Goal: Task Accomplishment & Management: Use online tool/utility

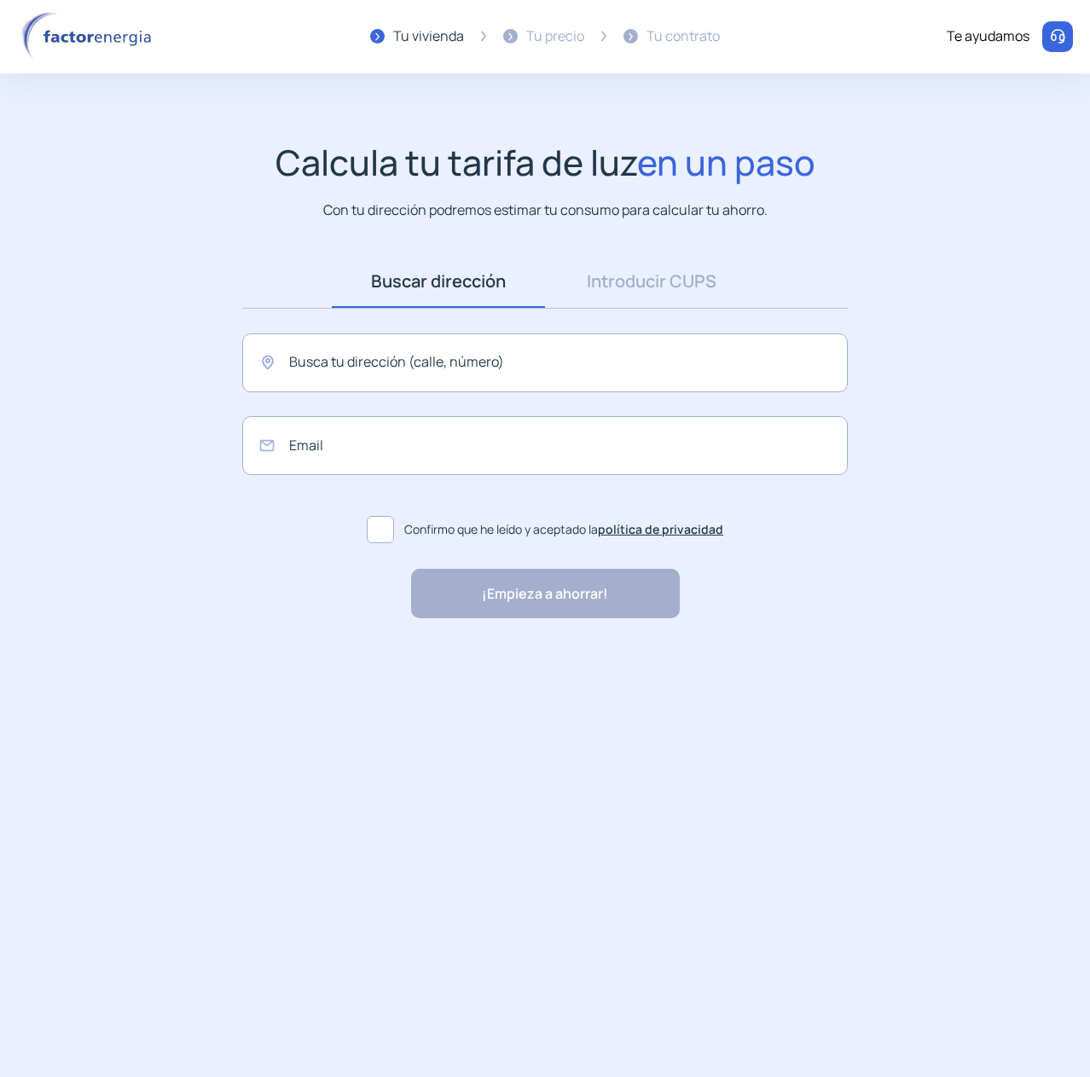
drag, startPoint x: 401, startPoint y: 222, endPoint x: 399, endPoint y: 213, distance: 8.7
click at [377, 365] on input "text" at bounding box center [544, 362] width 605 height 59
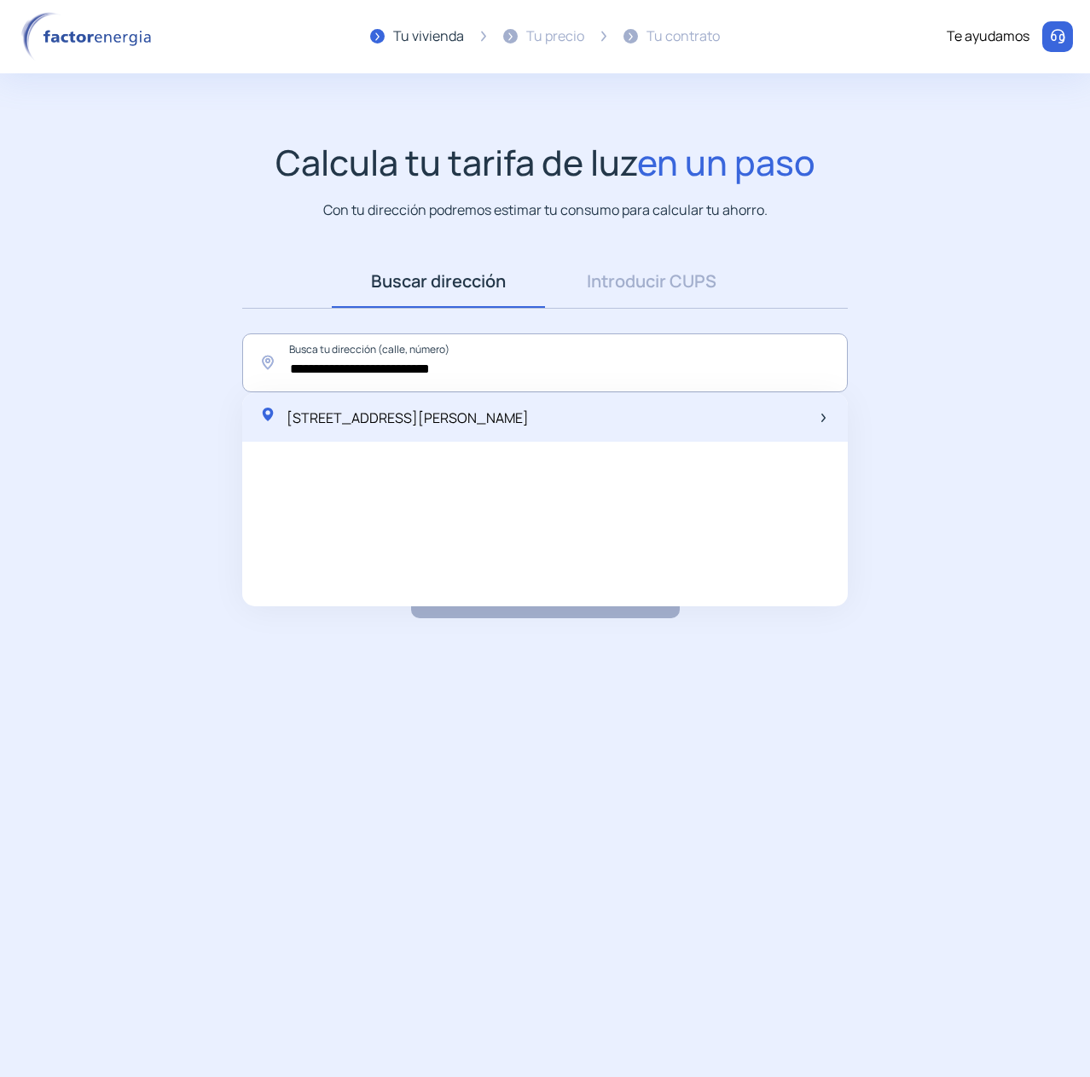
click at [397, 418] on span "Carrer Jacint Verdaguer, 44, Amposta, Spain" at bounding box center [408, 417] width 242 height 19
type input "**********"
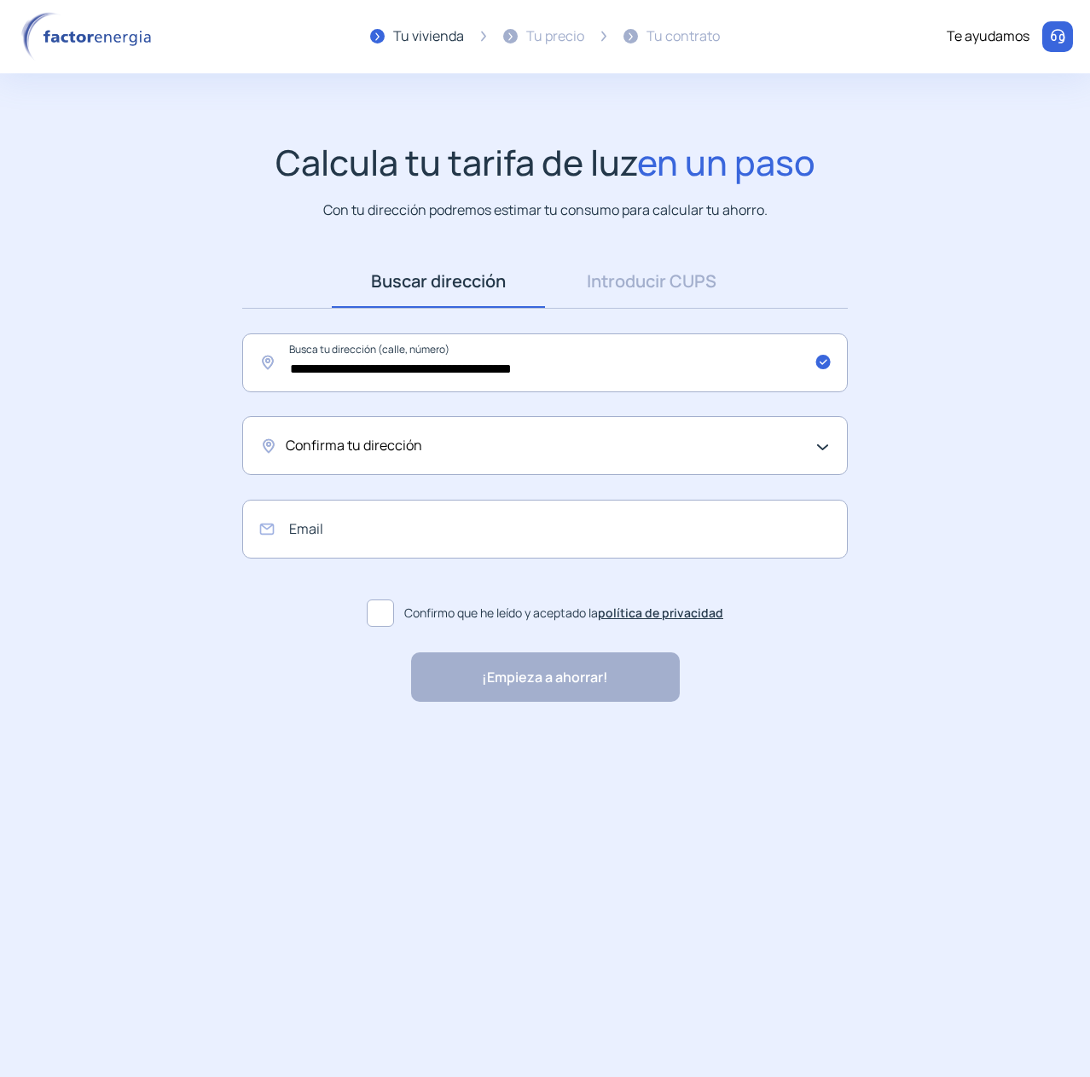
click at [397, 447] on span "Confirma tu dirección" at bounding box center [354, 446] width 136 height 22
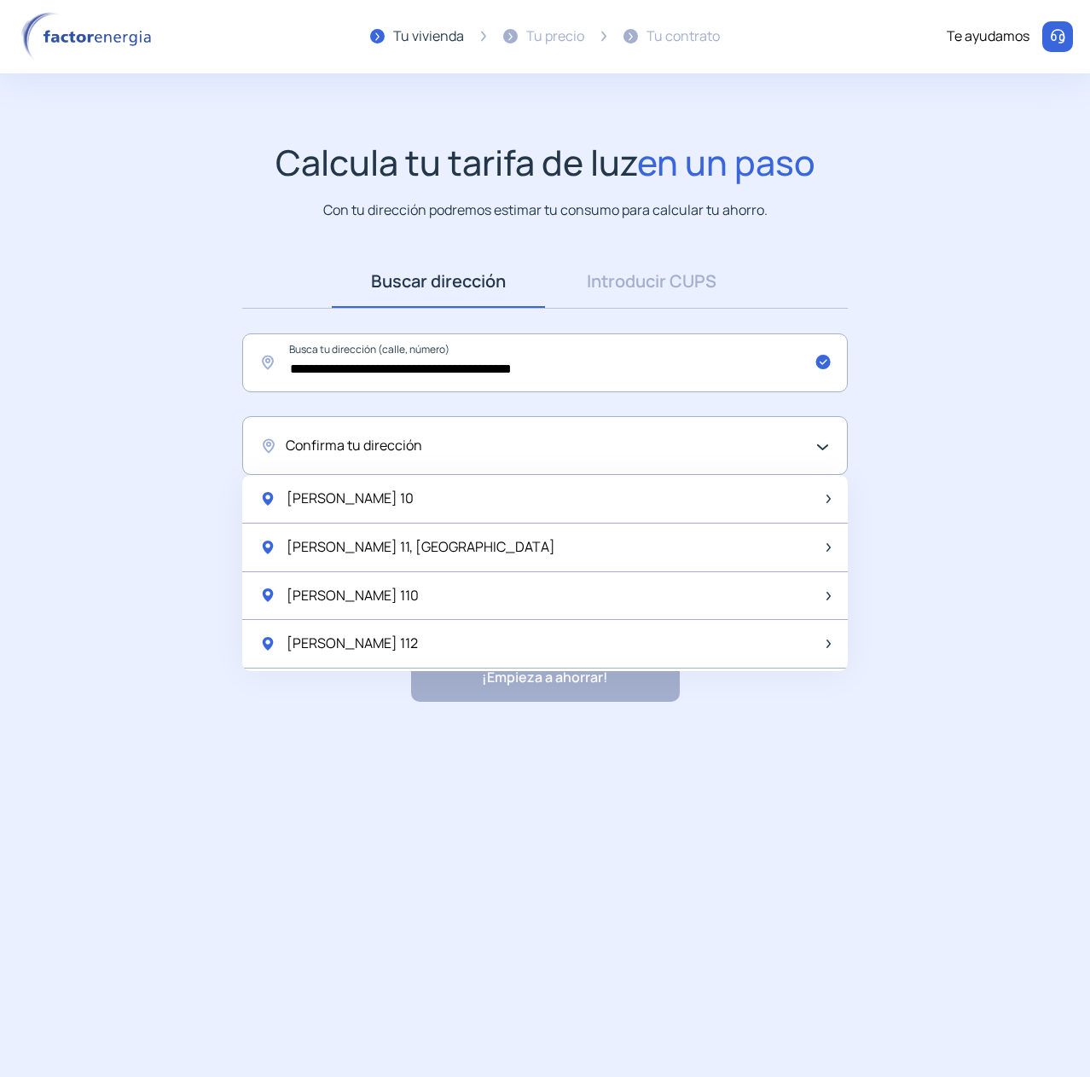
click at [431, 446] on div "Confirma tu dirección" at bounding box center [541, 446] width 510 height 22
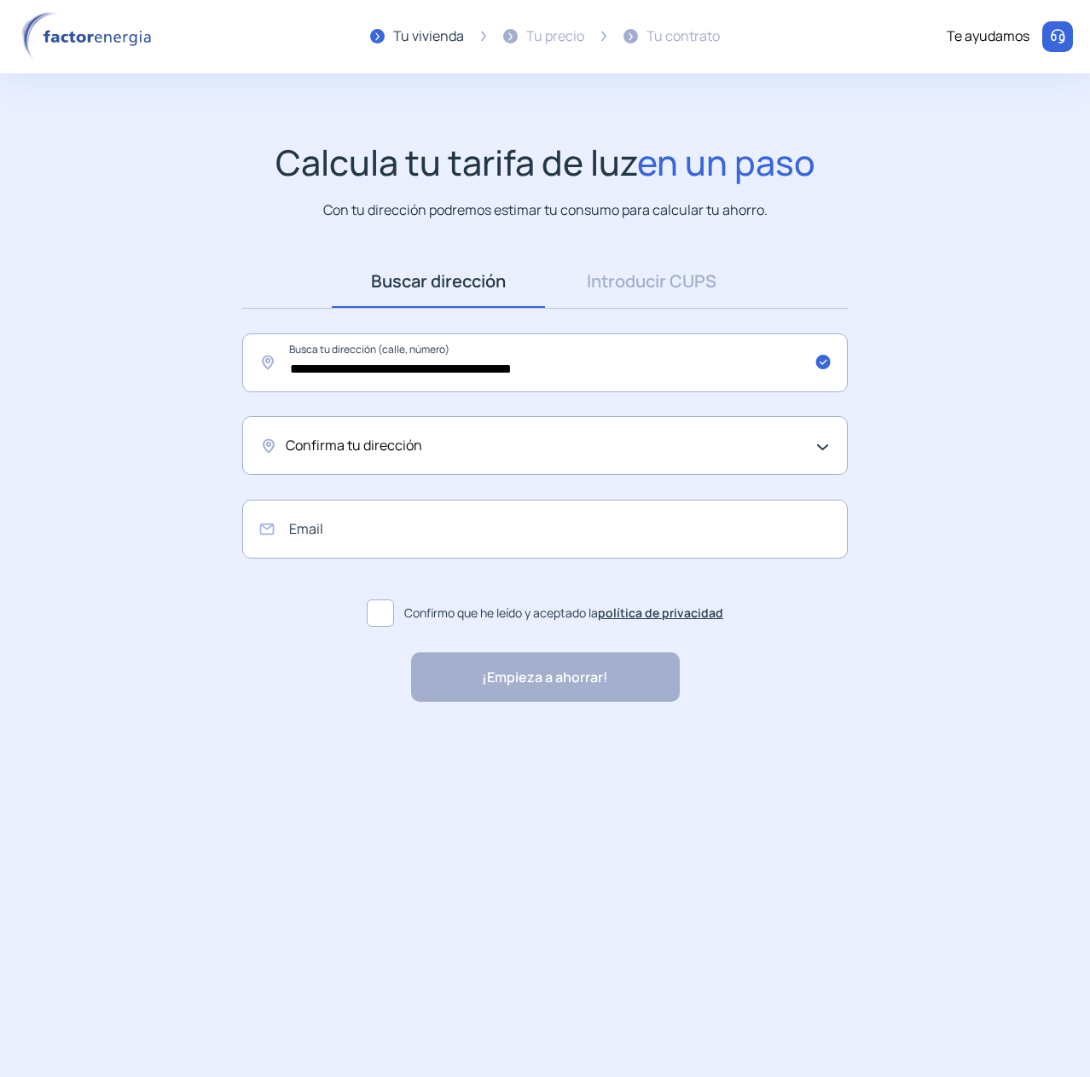
click at [431, 446] on div "Confirma tu dirección" at bounding box center [541, 446] width 510 height 22
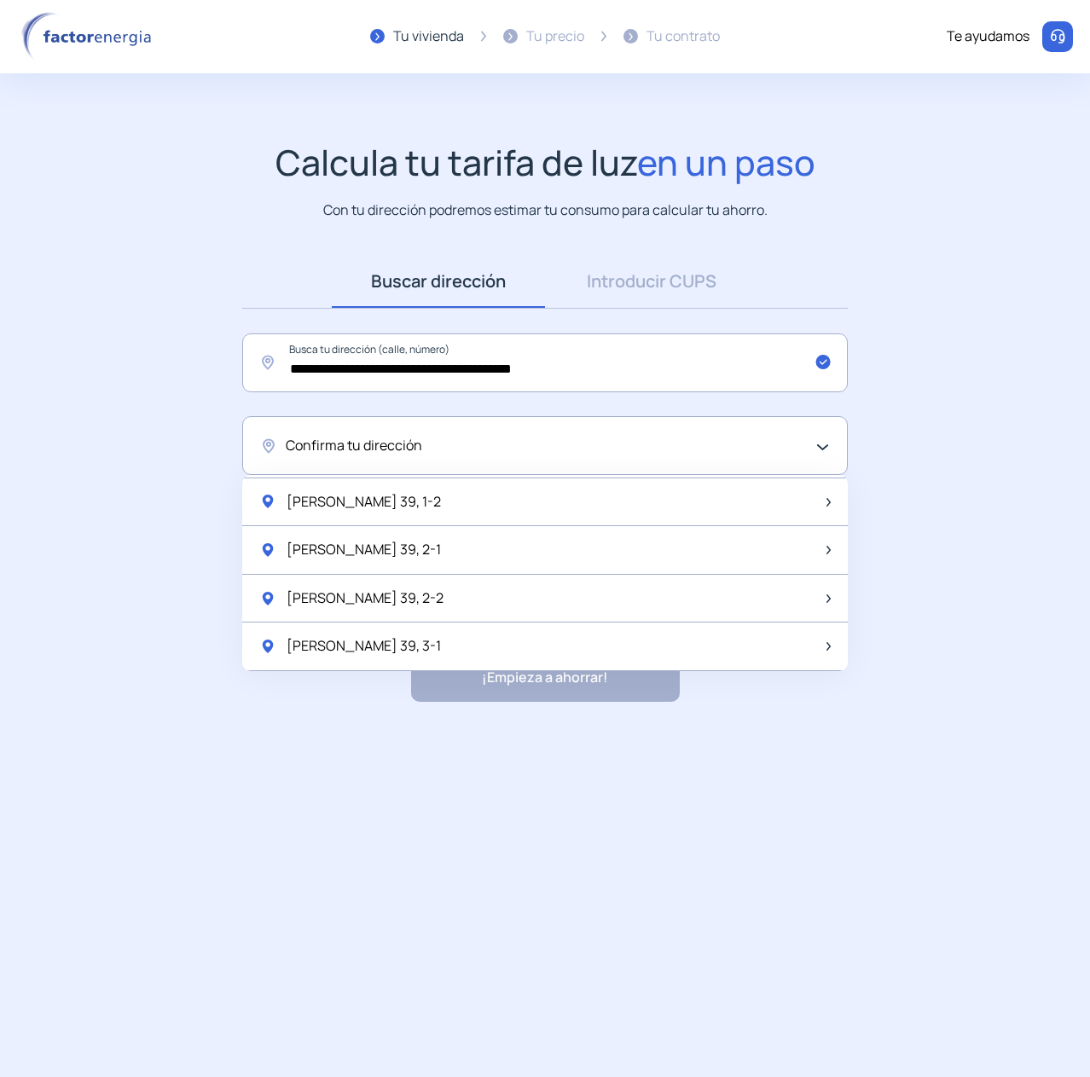
scroll to position [2264, 0]
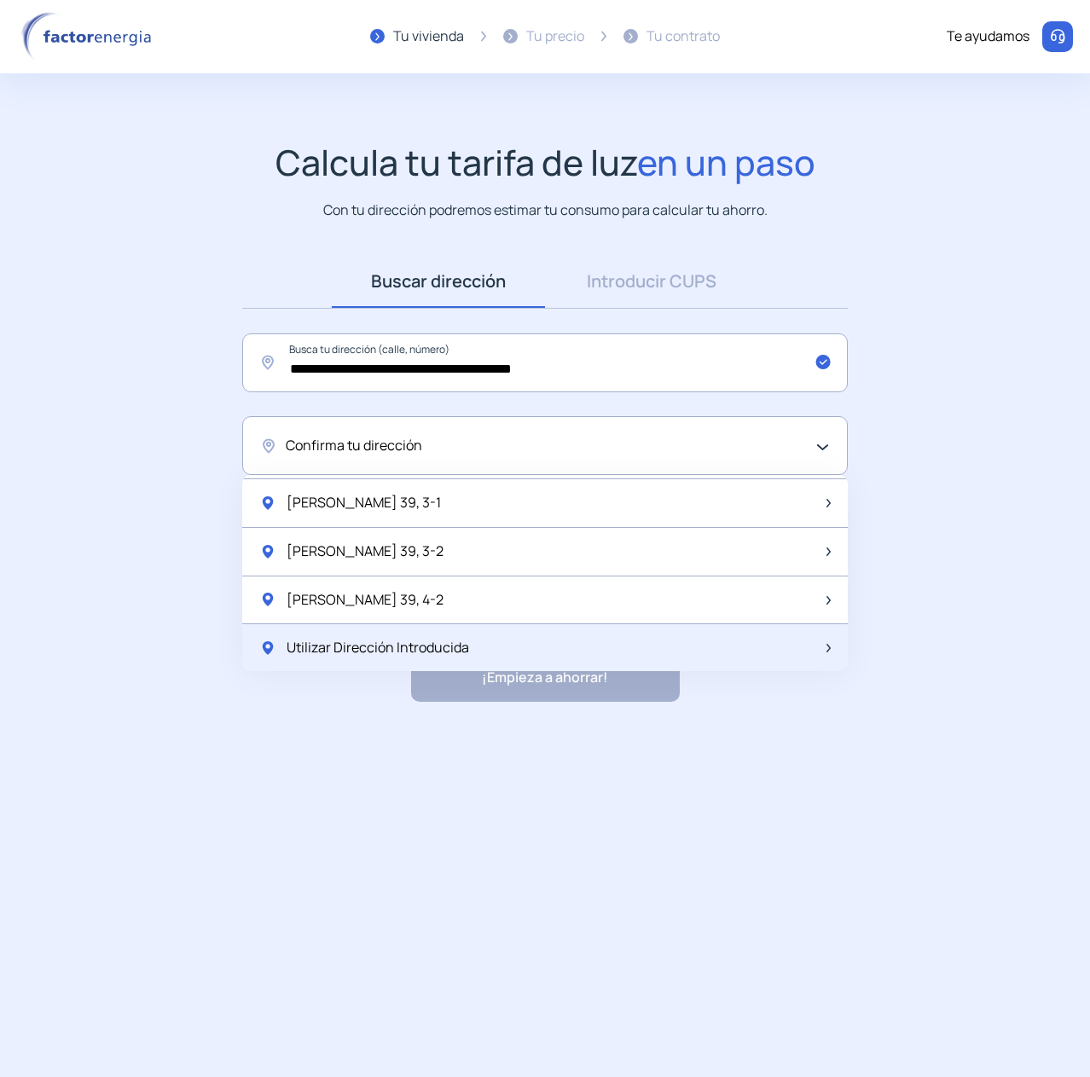
click at [461, 649] on span "Utilizar Dirección Introducida" at bounding box center [378, 648] width 182 height 22
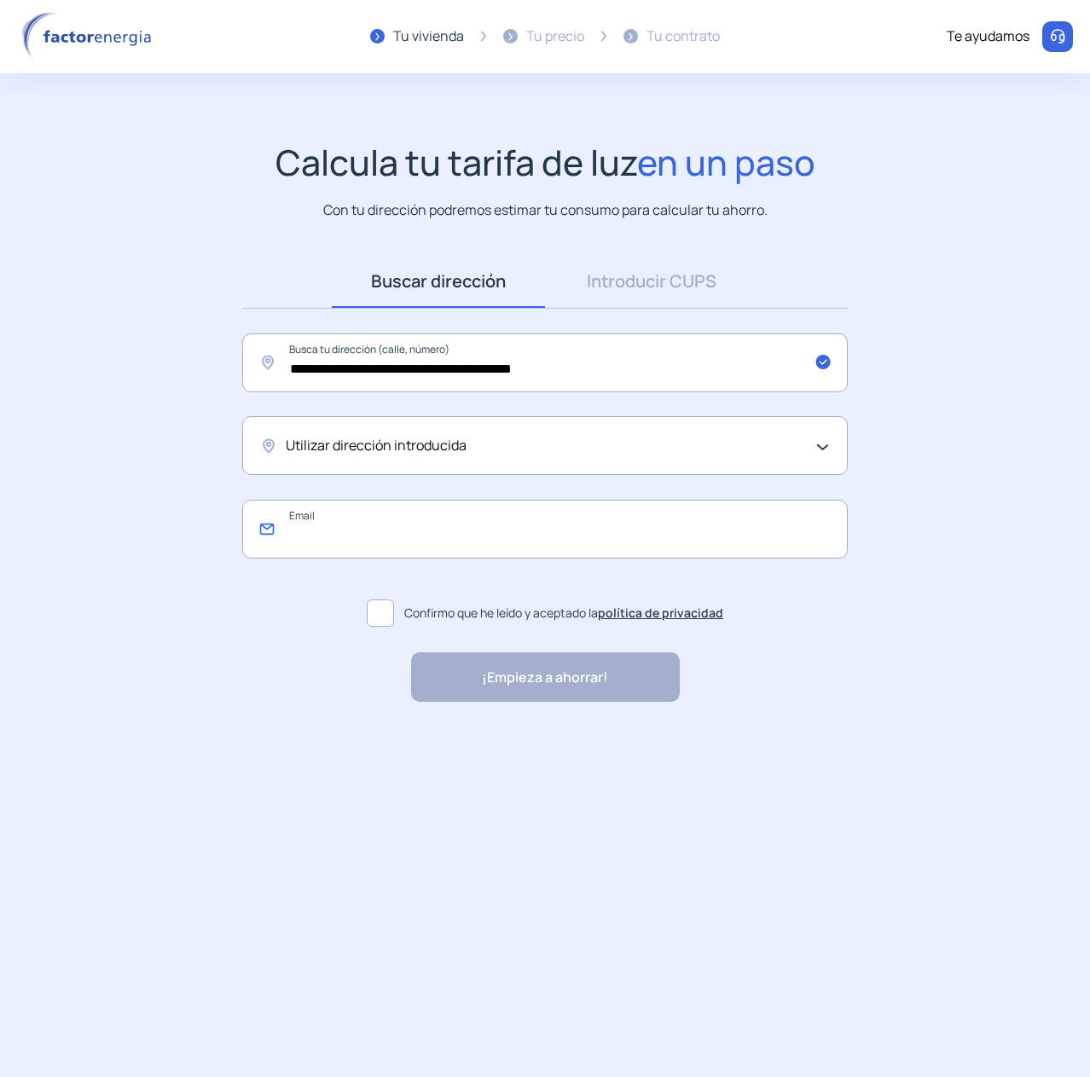
click at [451, 527] on input "email" at bounding box center [544, 529] width 605 height 59
type input "**********"
click at [384, 611] on span at bounding box center [380, 612] width 27 height 27
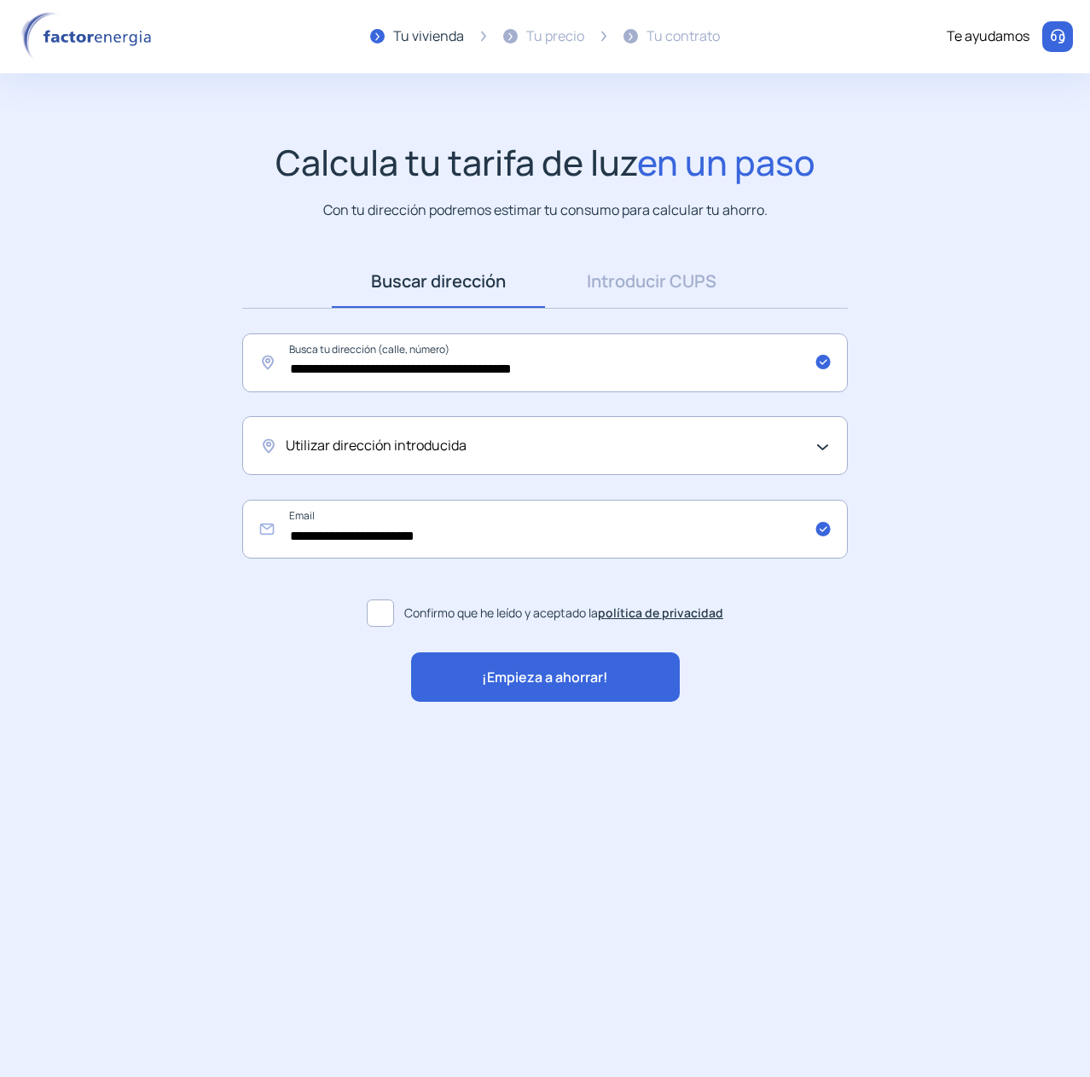
click at [545, 676] on span "¡Empieza a ahorrar!" at bounding box center [545, 678] width 126 height 22
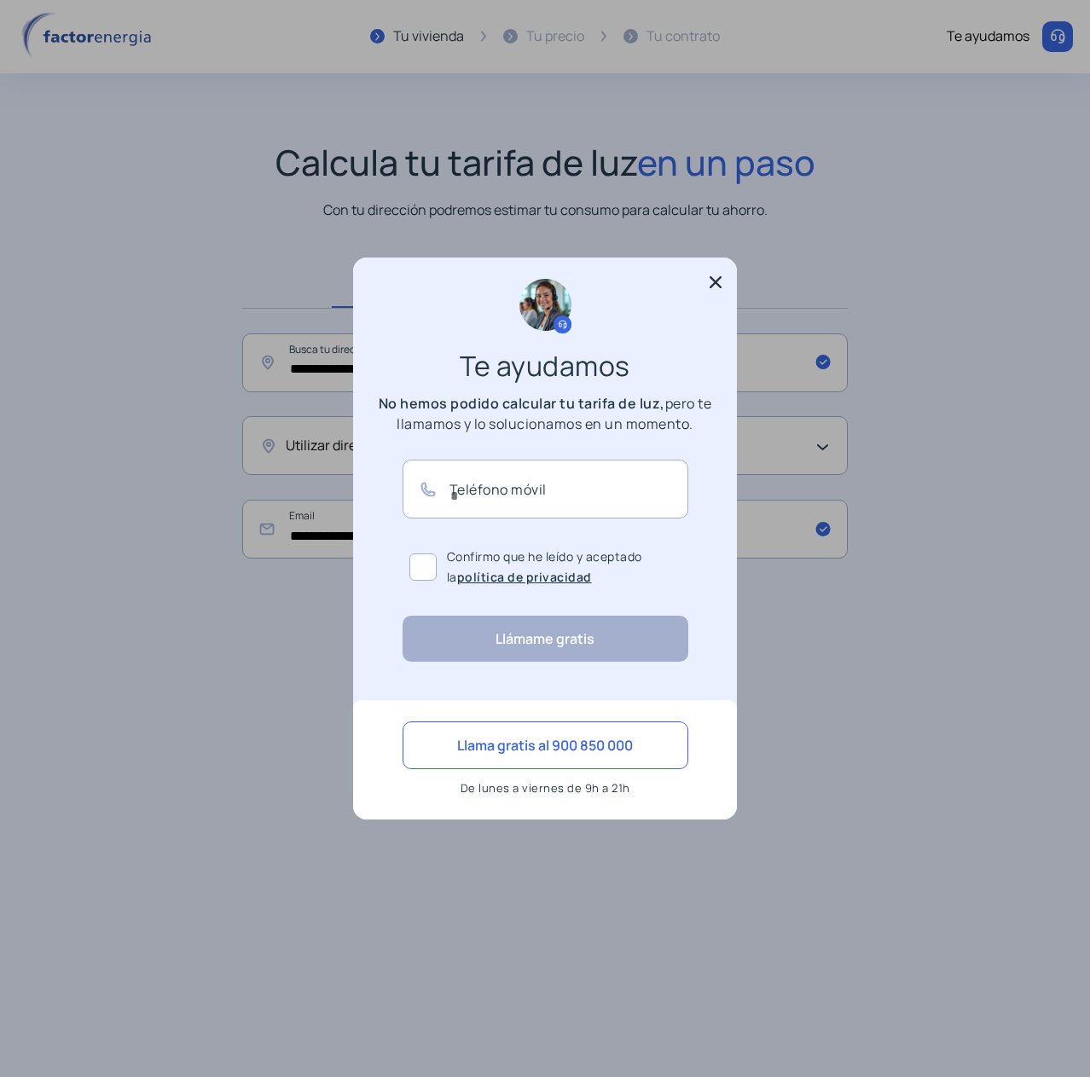
click at [710, 275] on icon at bounding box center [715, 282] width 17 height 17
